Goal: Task Accomplishment & Management: Complete application form

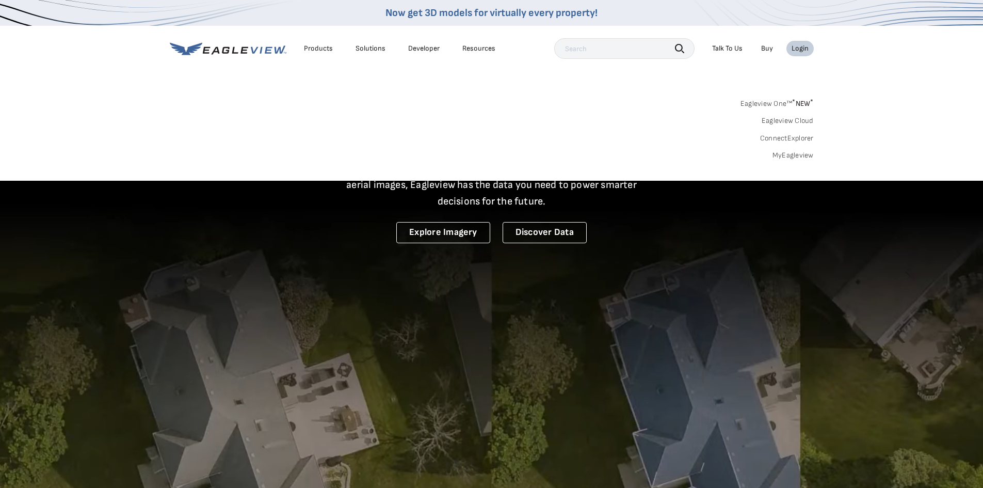
click at [786, 154] on link "MyEagleview" at bounding box center [793, 155] width 41 height 9
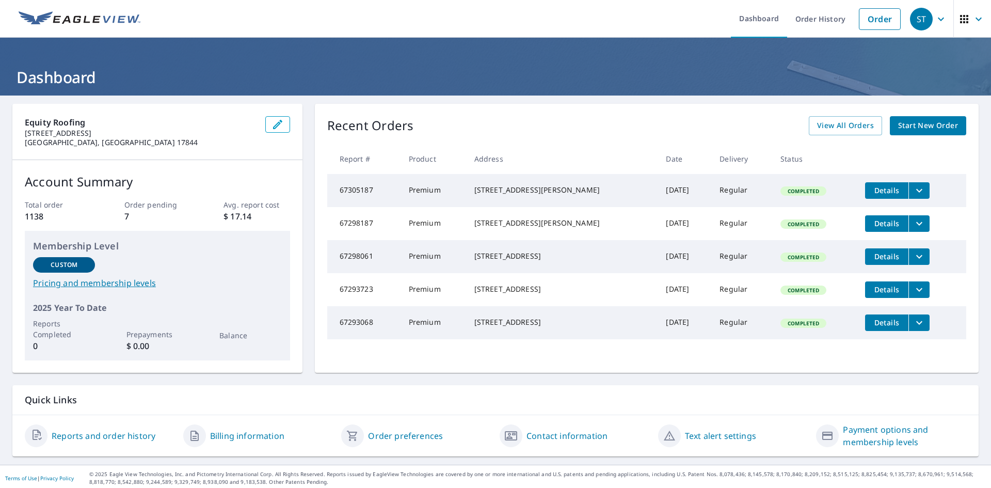
click at [898, 128] on span "Start New Order" at bounding box center [928, 125] width 60 height 13
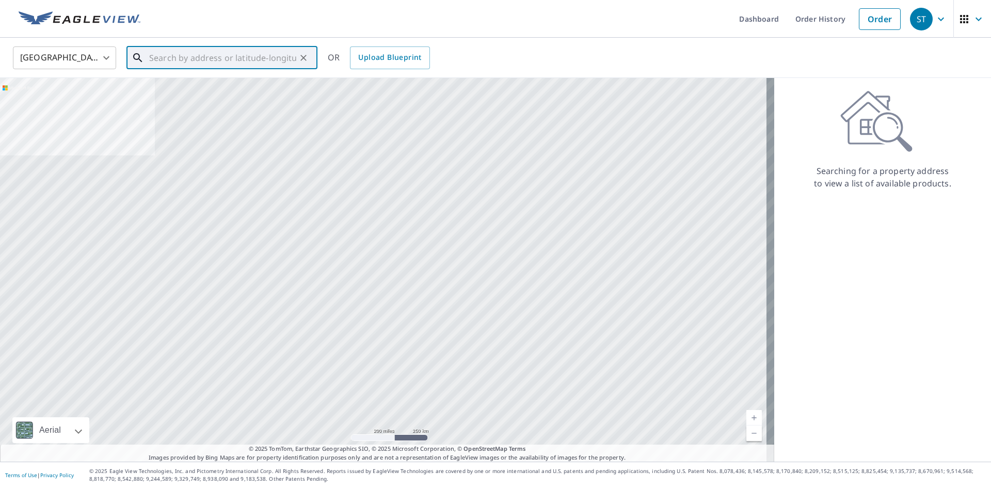
click at [258, 58] on input "text" at bounding box center [222, 57] width 147 height 29
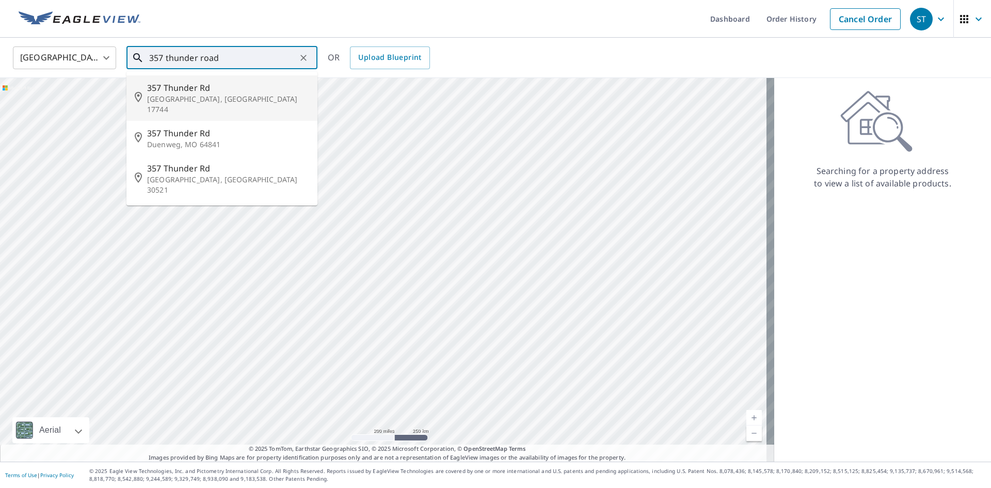
click at [199, 101] on p "Linden, PA 17744" at bounding box center [228, 104] width 162 height 21
type input "357 Thunder Rd Linden, PA 17744"
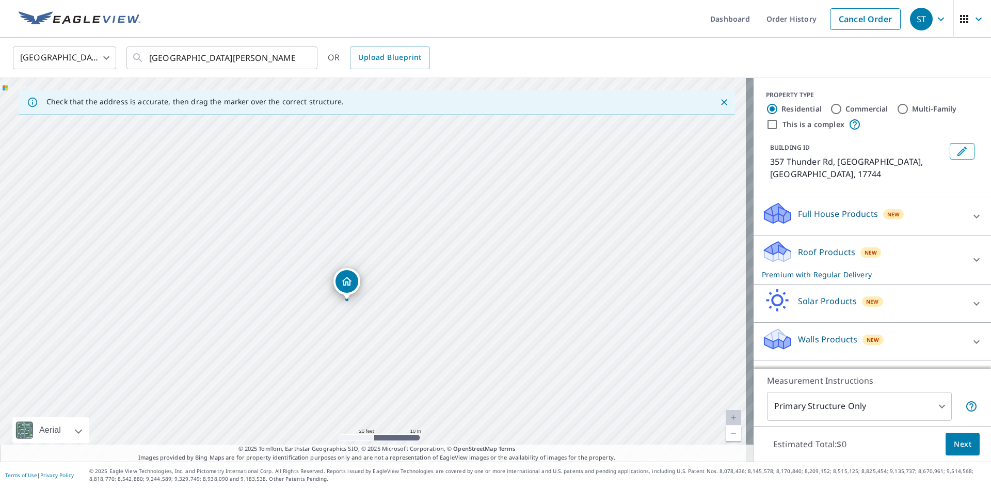
drag, startPoint x: 520, startPoint y: 292, endPoint x: 378, endPoint y: 196, distance: 171.2
click at [375, 196] on div "357 Thunder Rd Linden, PA 17744" at bounding box center [376, 269] width 753 height 383
click at [868, 405] on body "ST ST Dashboard Order History Cancel Order ST United States US ​ 357 Thunder Rd…" at bounding box center [495, 244] width 991 height 488
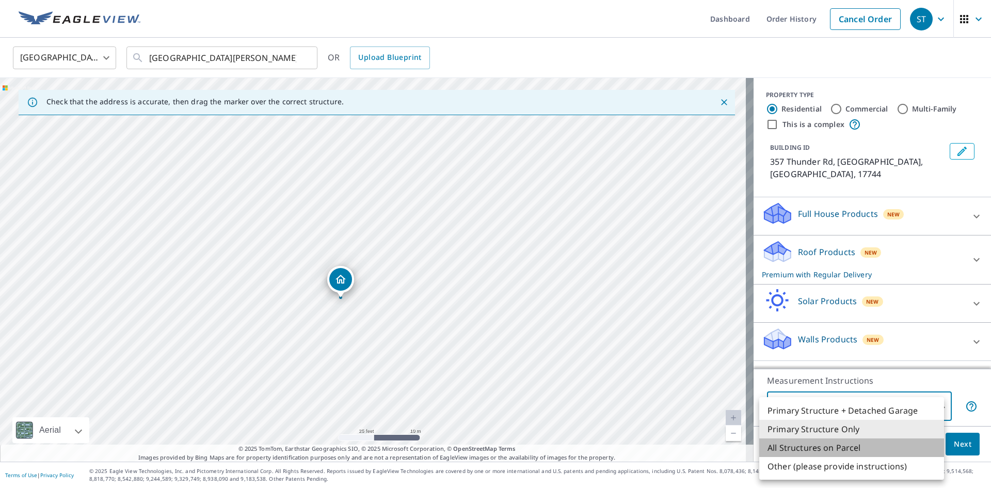
click at [867, 443] on li "All Structures on Parcel" at bounding box center [851, 447] width 185 height 19
type input "3"
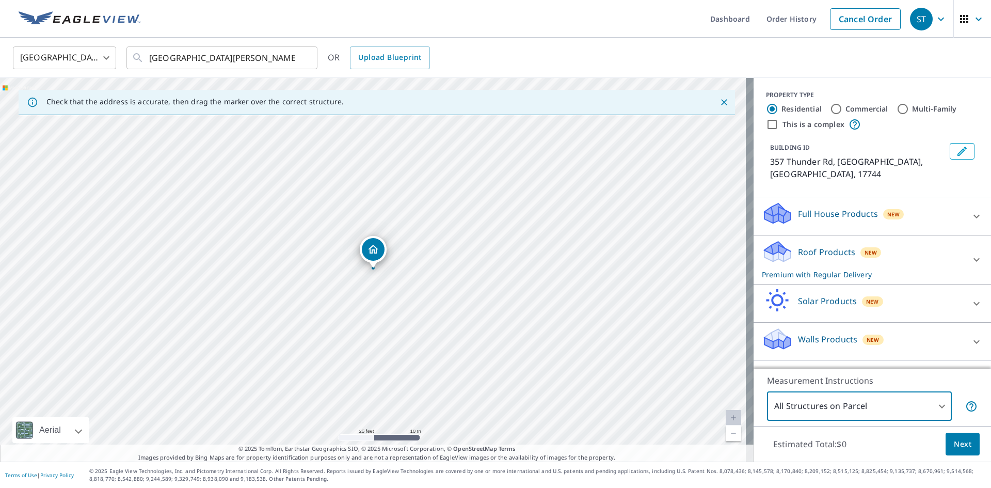
click at [956, 446] on span "Next" at bounding box center [963, 444] width 18 height 13
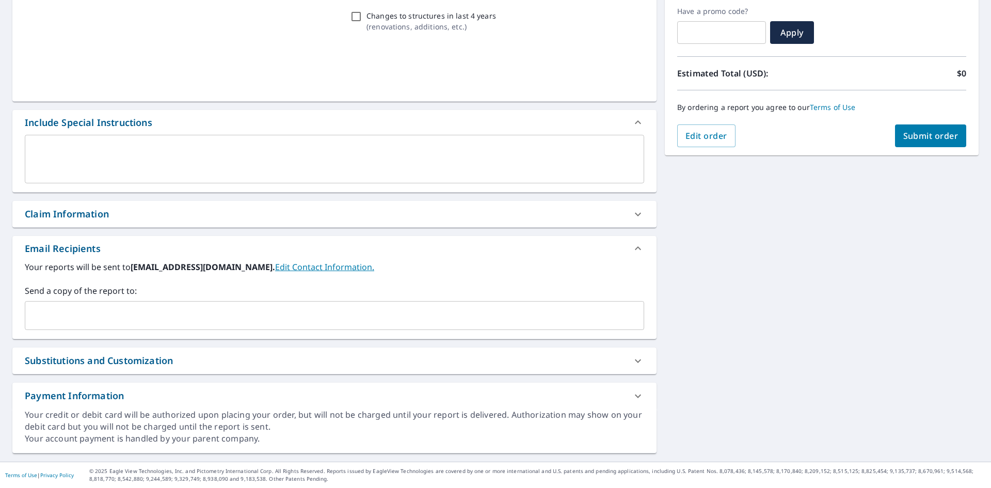
scroll to position [174, 0]
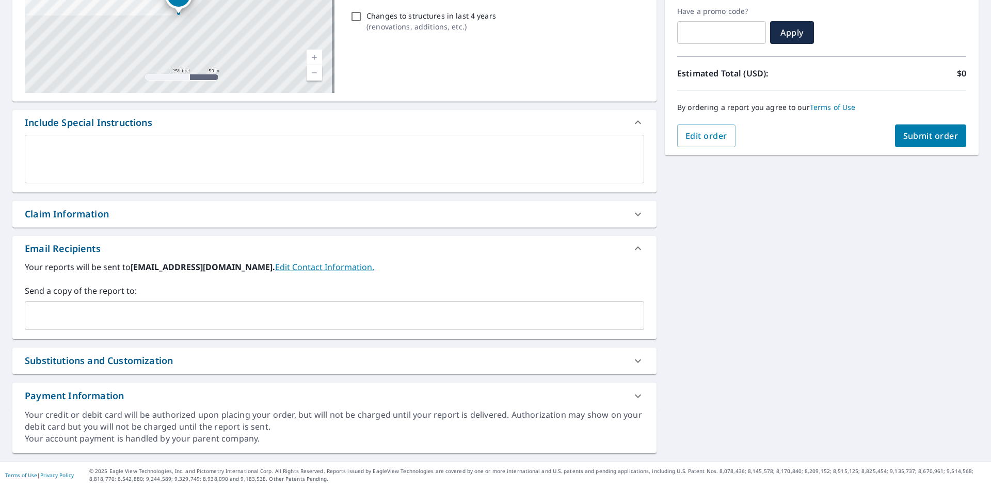
click at [181, 329] on div "​" at bounding box center [334, 315] width 619 height 29
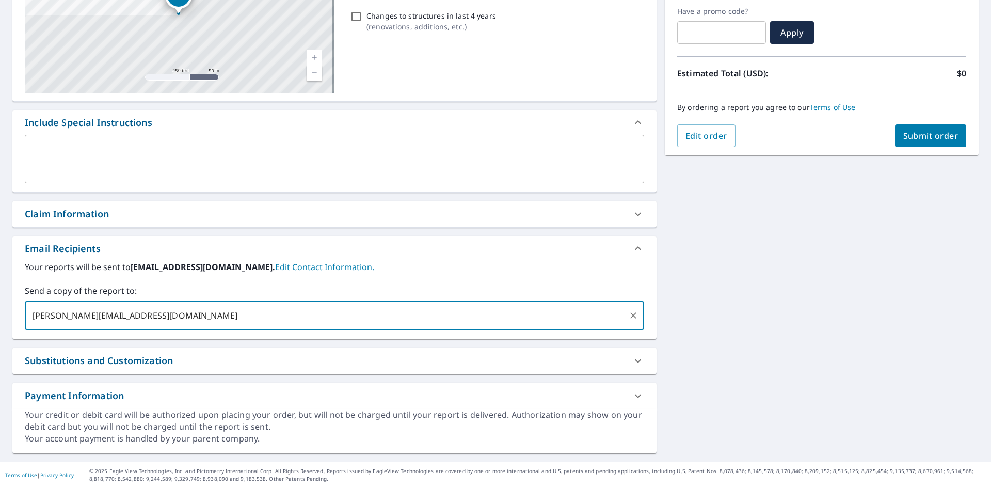
type input "corey@equityroofs.com"
type input "m"
type input "nolan@equityroofs.com"
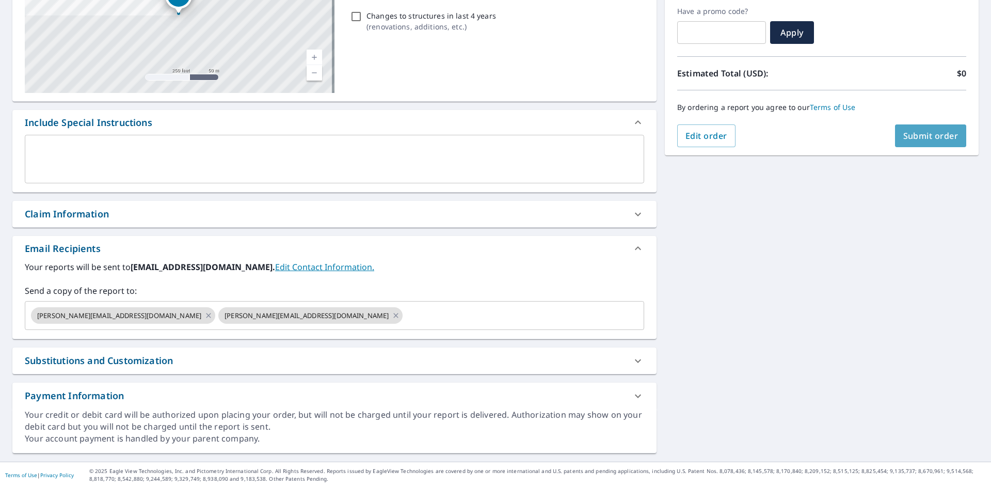
click at [933, 141] on button "Submit order" at bounding box center [931, 135] width 72 height 23
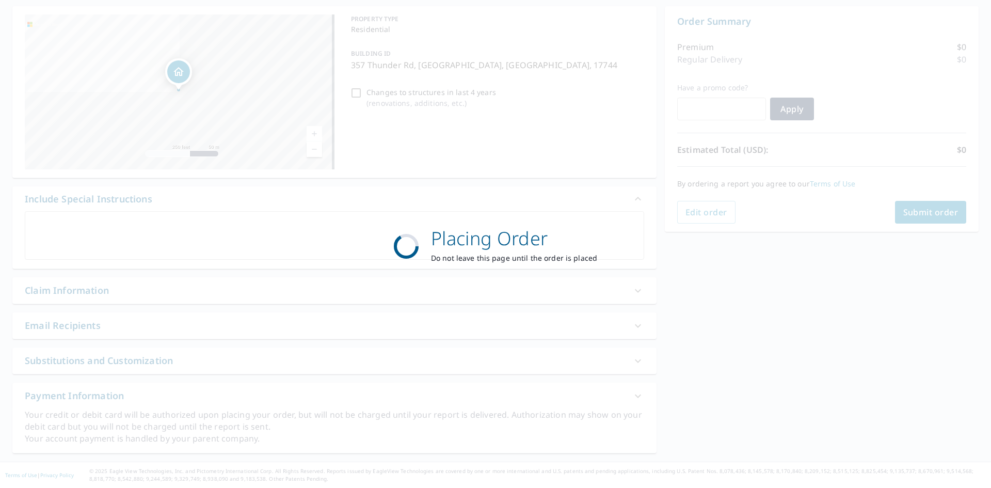
scroll to position [98, 0]
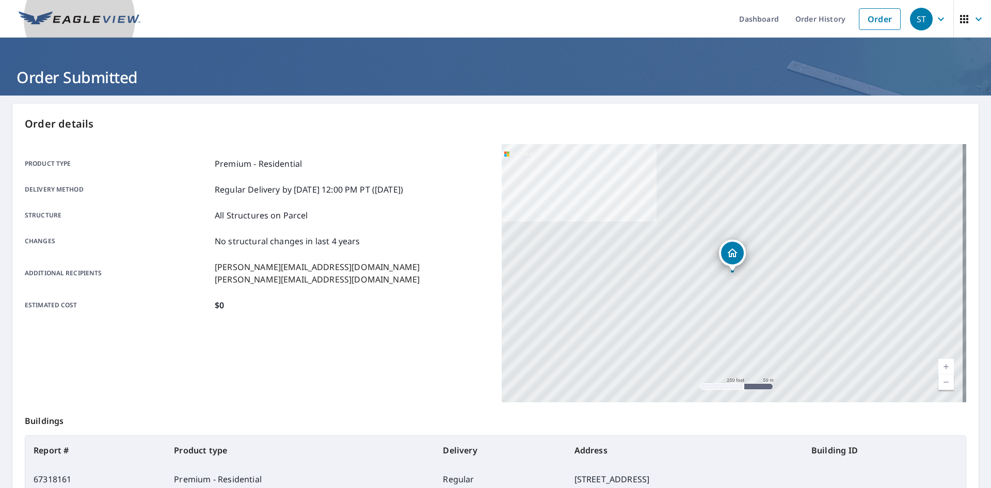
click at [68, 14] on img at bounding box center [80, 18] width 122 height 15
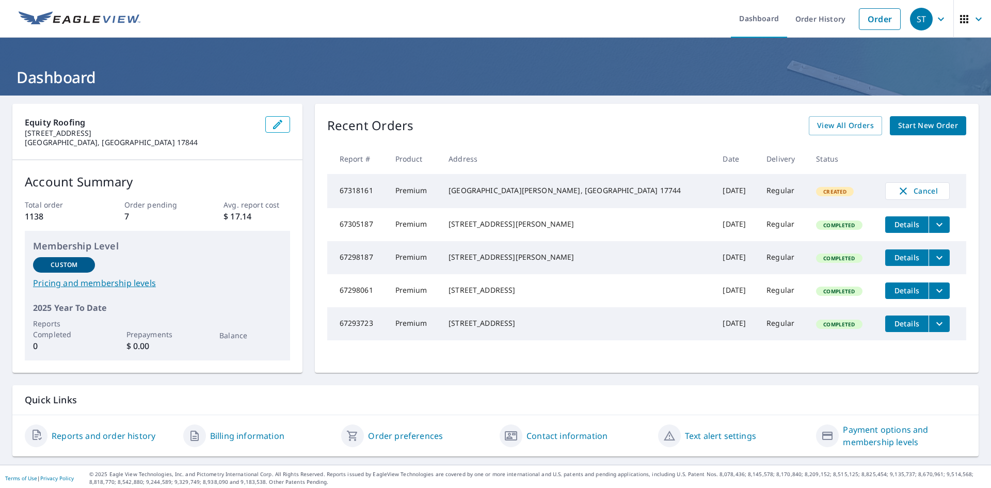
click at [932, 142] on div "Recent Orders View All Orders Start New Order Report # Product Address Date Del…" at bounding box center [647, 238] width 664 height 269
click at [928, 128] on span "Start New Order" at bounding box center [928, 125] width 60 height 13
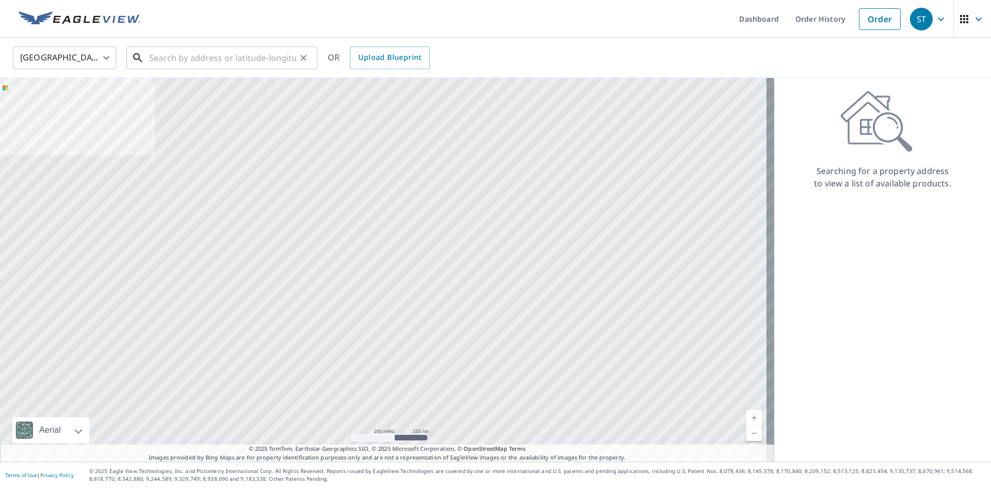
click at [232, 64] on input "text" at bounding box center [222, 57] width 147 height 29
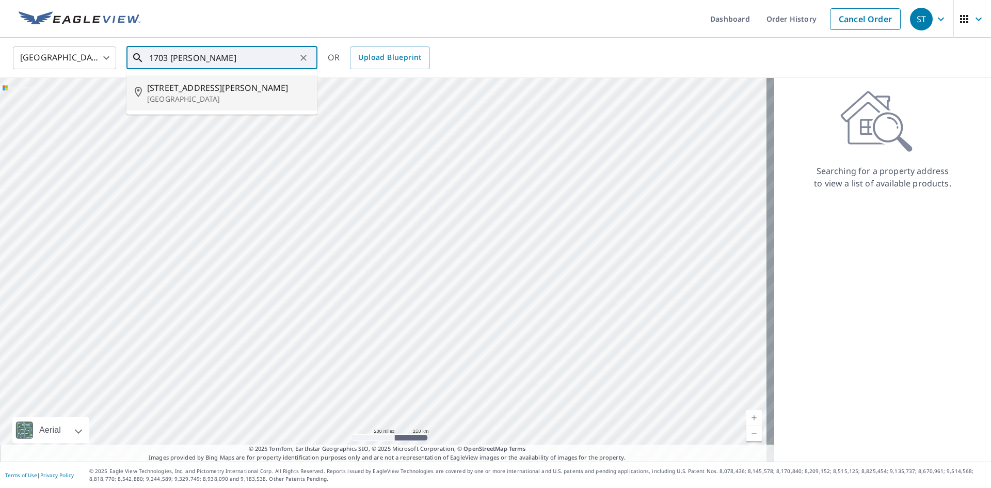
click at [232, 90] on span "1703 Kathryn St" at bounding box center [228, 88] width 162 height 12
type input "1703 Kathryn St New Cumberland, PA 17070"
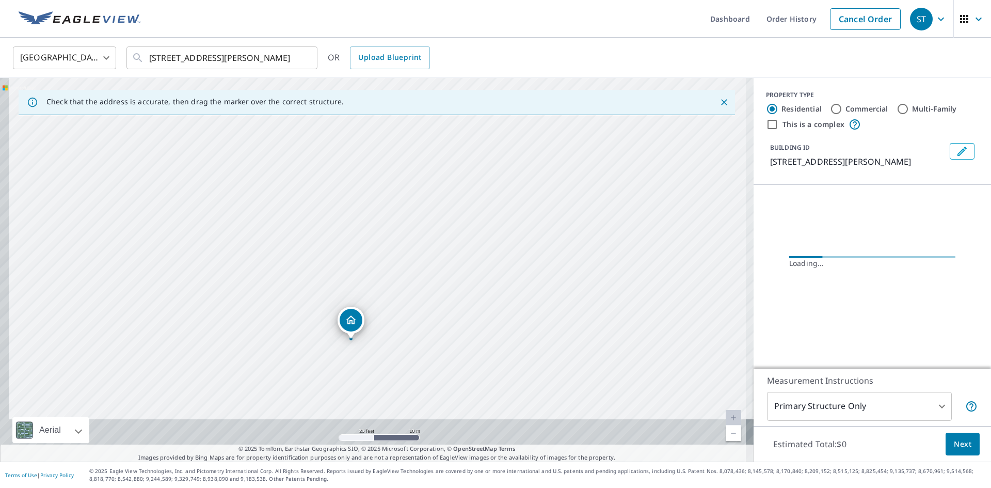
drag, startPoint x: 382, startPoint y: 227, endPoint x: 392, endPoint y: 183, distance: 44.3
click at [392, 183] on div "1703 Kathryn St New Cumberland, PA 17070" at bounding box center [376, 269] width 753 height 383
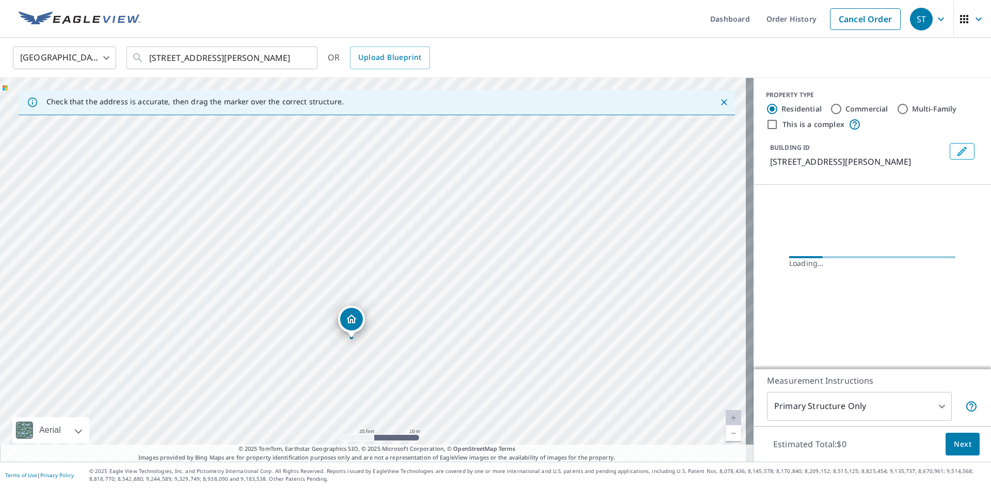
click at [899, 412] on body "ST ST Dashboard Order History Cancel Order ST United States US ​ 1703 Kathryn S…" at bounding box center [495, 244] width 991 height 488
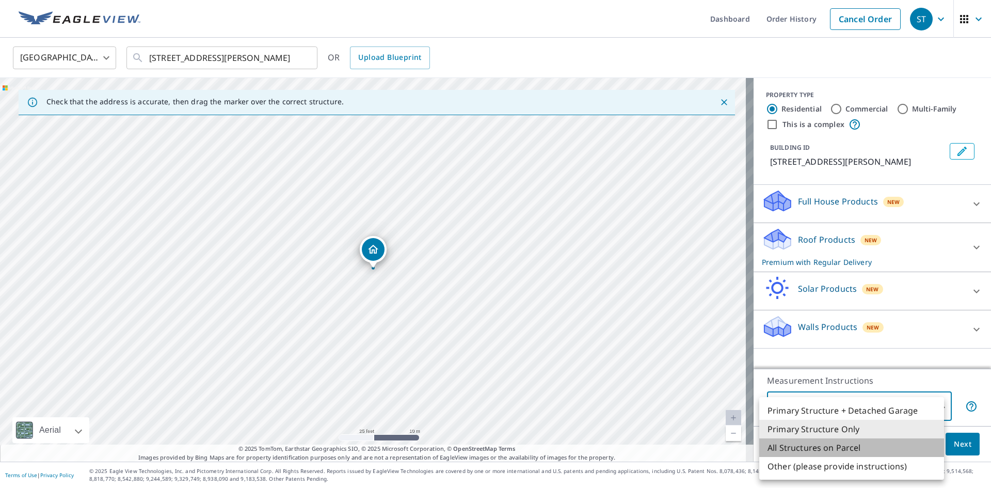
click at [864, 444] on li "All Structures on Parcel" at bounding box center [851, 447] width 185 height 19
type input "3"
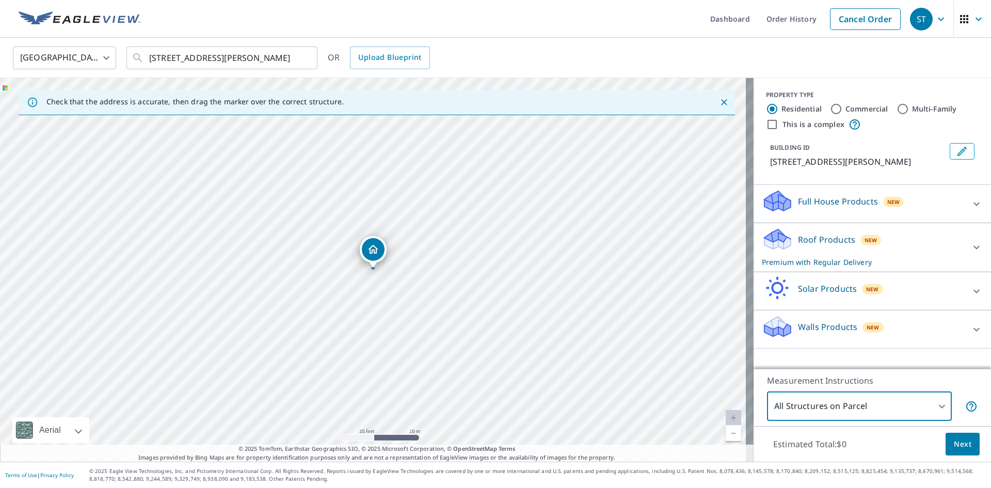
click at [962, 444] on span "Next" at bounding box center [963, 444] width 18 height 13
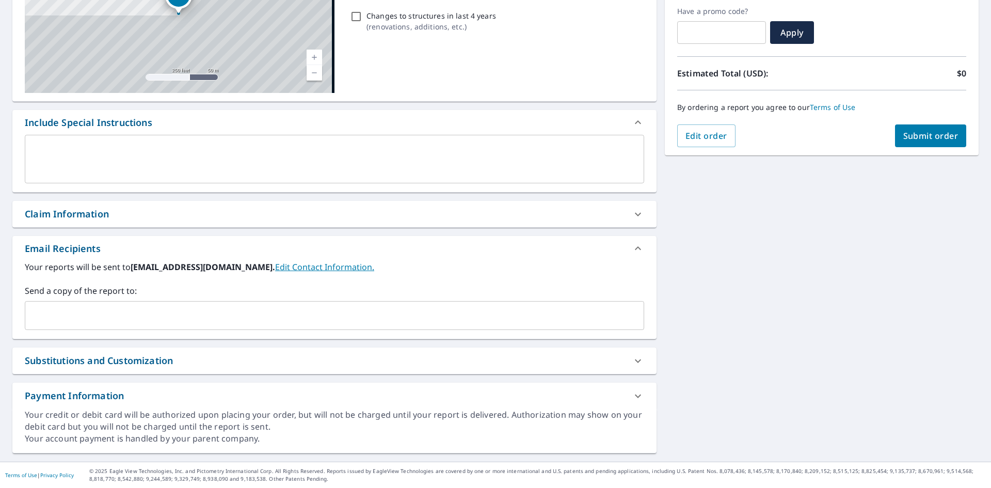
scroll to position [174, 0]
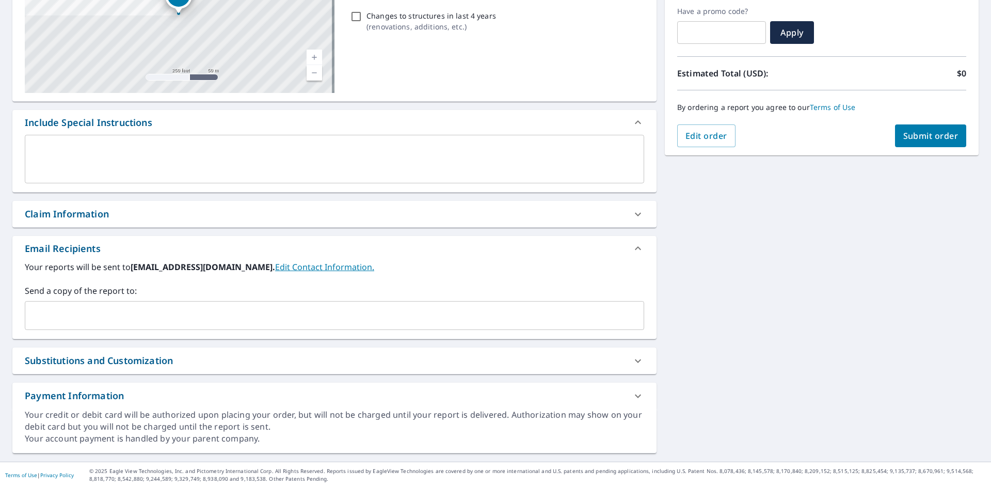
click at [119, 312] on input "text" at bounding box center [326, 316] width 595 height 20
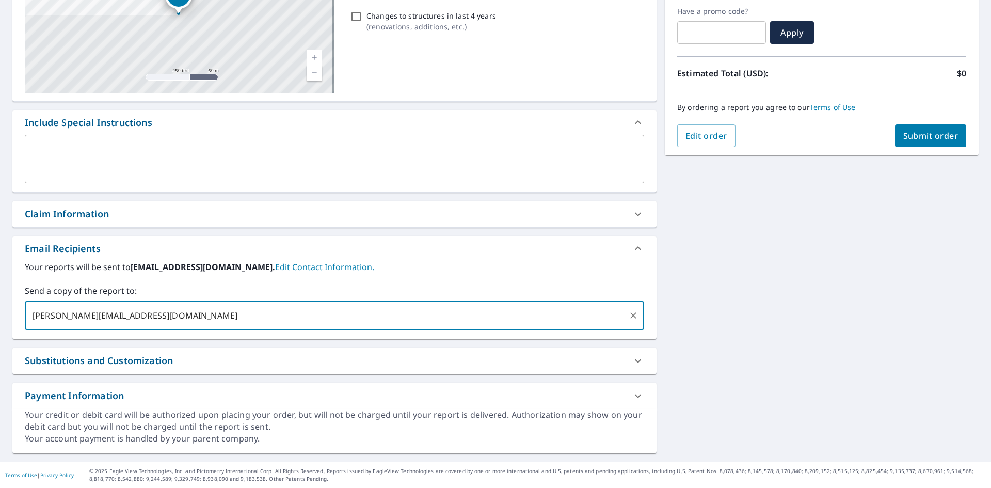
type input "steven@equityroofs.com"
type input "nolan@equityroofs.com"
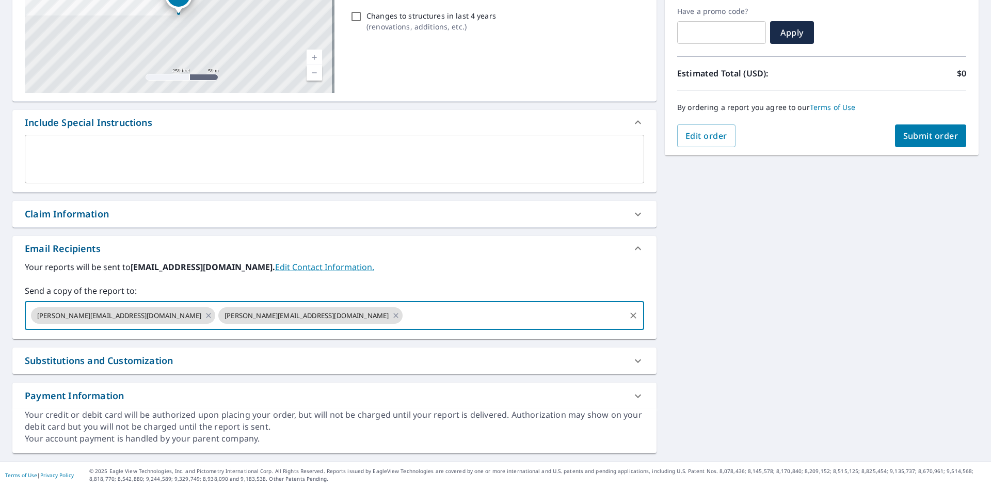
click at [917, 129] on button "Submit order" at bounding box center [931, 135] width 72 height 23
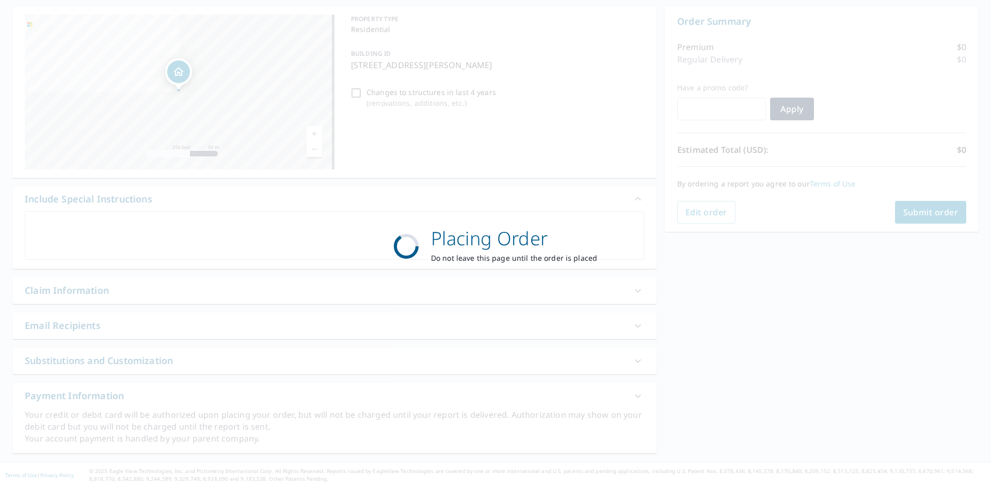
scroll to position [98, 0]
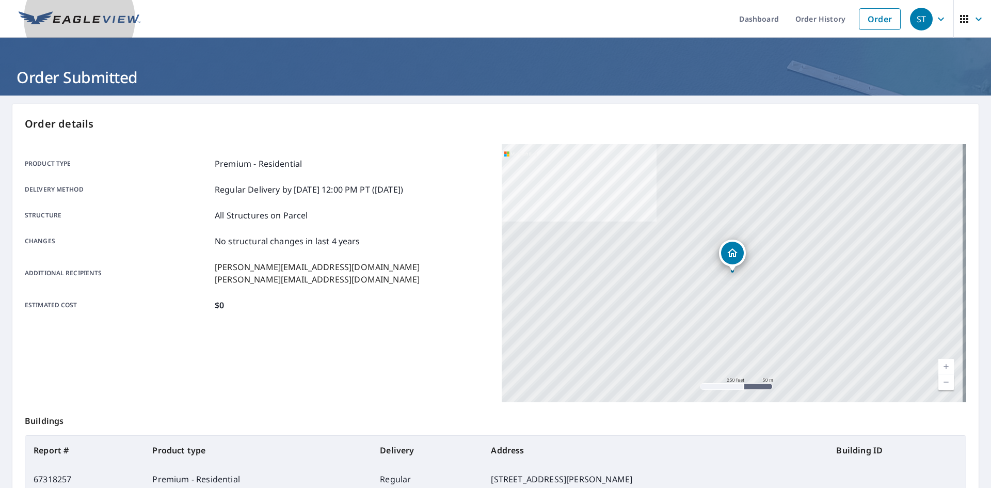
click at [86, 19] on img at bounding box center [80, 18] width 122 height 15
